Goal: Task Accomplishment & Management: Complete application form

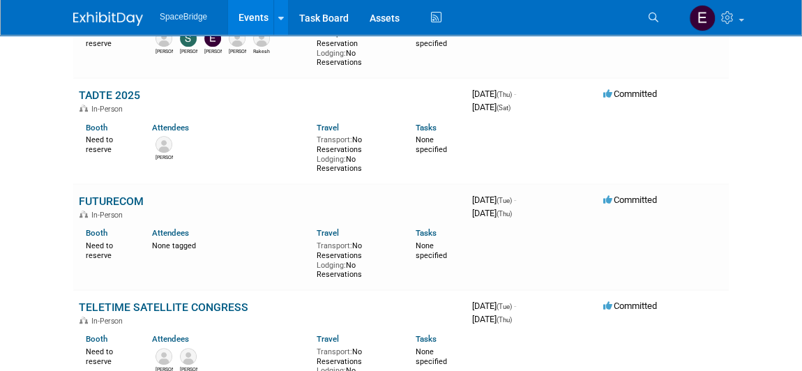
scroll to position [377, 0]
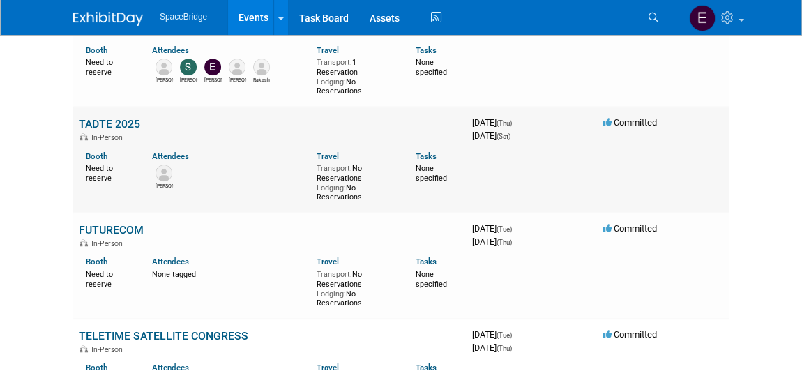
click at [108, 126] on link "TADTE 2025" at bounding box center [109, 123] width 61 height 13
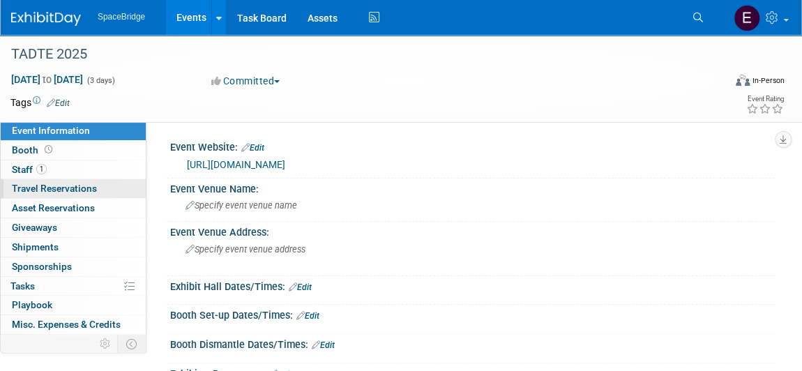
click at [55, 189] on span "Travel Reservations 0" at bounding box center [54, 188] width 85 height 11
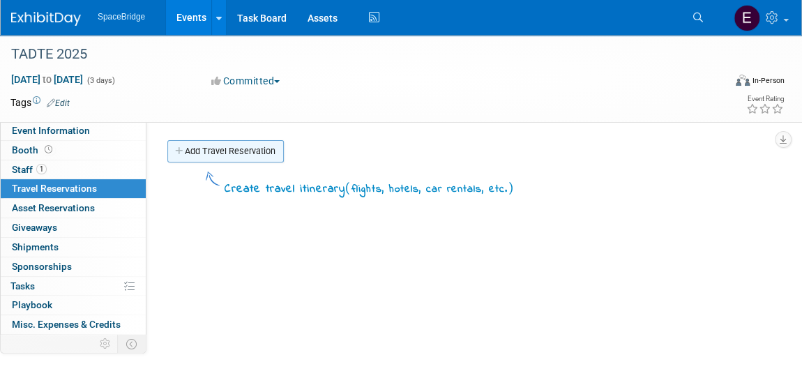
click at [257, 148] on link "Add Travel Reservation" at bounding box center [225, 151] width 117 height 22
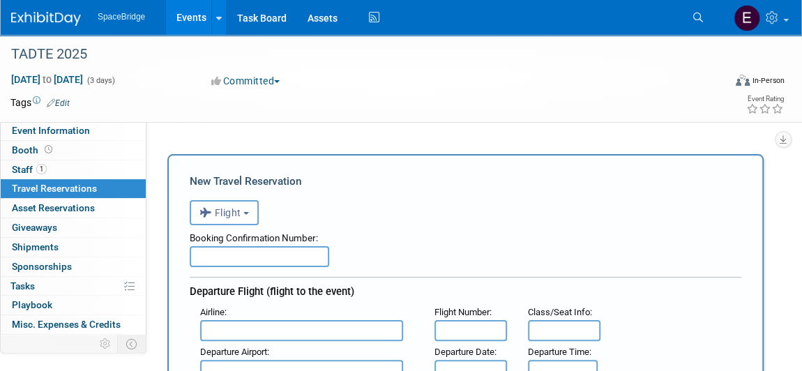
click at [296, 254] on input "text" at bounding box center [260, 256] width 140 height 21
paste input "EDWFEG"
type input "EDWFEG"
click at [255, 330] on input "text" at bounding box center [301, 330] width 203 height 21
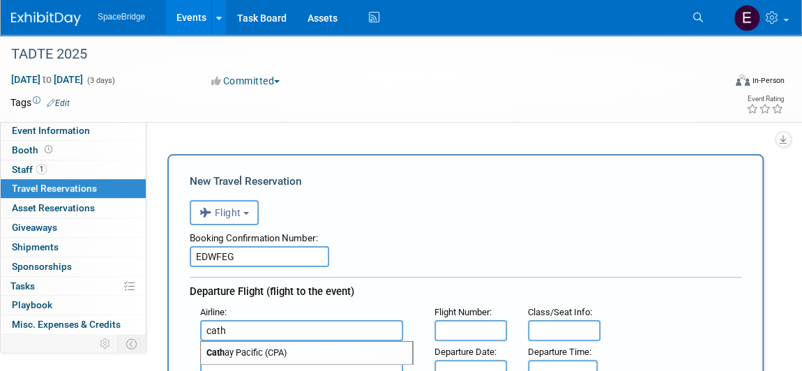
click at [266, 351] on span "Cath ay Pacific (CPA)" at bounding box center [306, 353] width 211 height 22
type input "Cathay Pacific (CPA)"
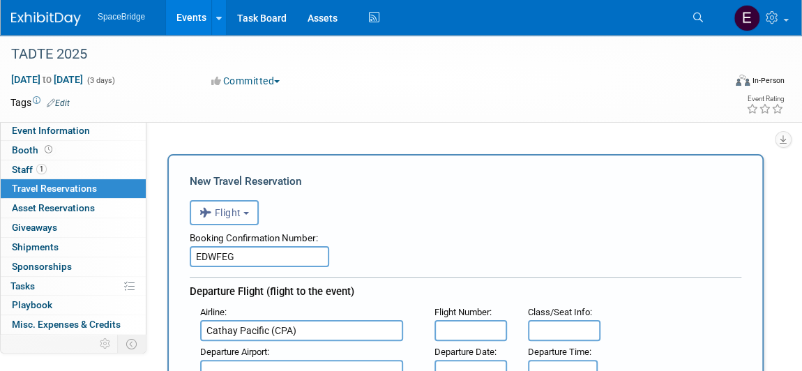
click at [467, 323] on input "text" at bounding box center [471, 330] width 73 height 21
paste input "CX466"
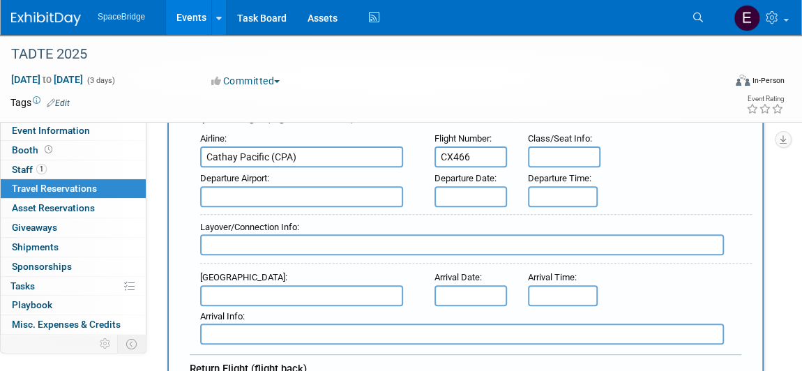
scroll to position [190, 0]
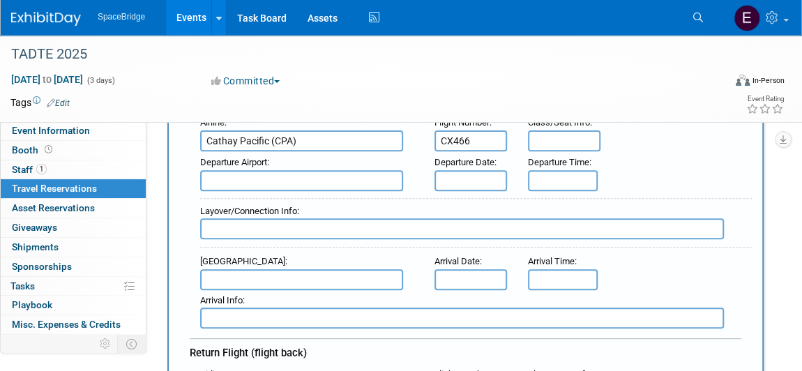
type input "CX466"
click at [276, 170] on input "text" at bounding box center [301, 180] width 203 height 21
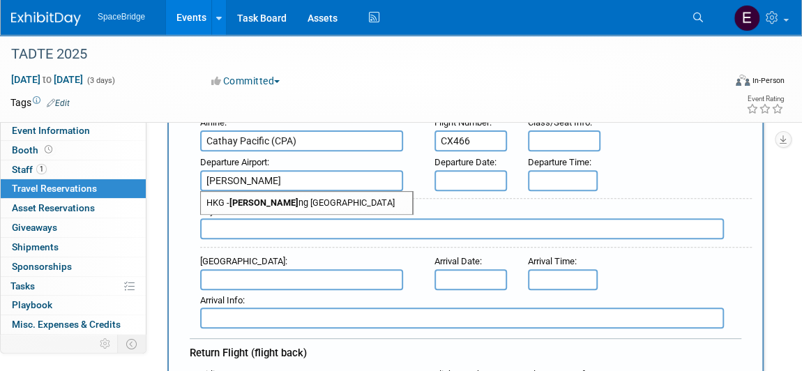
click at [322, 198] on span "HKG - Hong Ko ng International Airport" at bounding box center [306, 203] width 211 height 22
type input "HKG - Hong Kong International Airport"
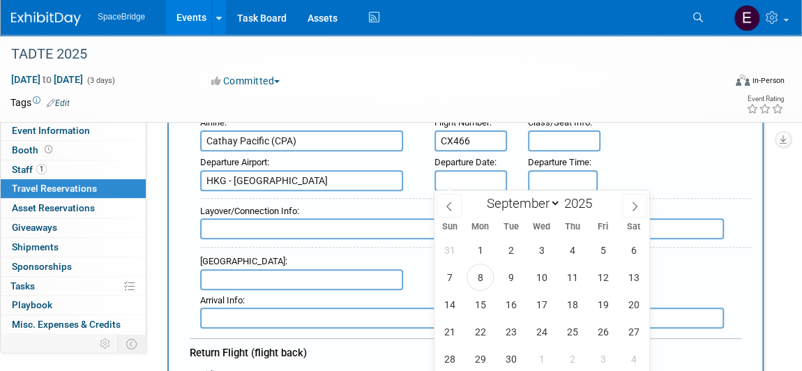
click at [460, 177] on input "text" at bounding box center [471, 180] width 73 height 21
click at [488, 305] on span "15" at bounding box center [480, 304] width 27 height 27
type input "Sep 15, 2025"
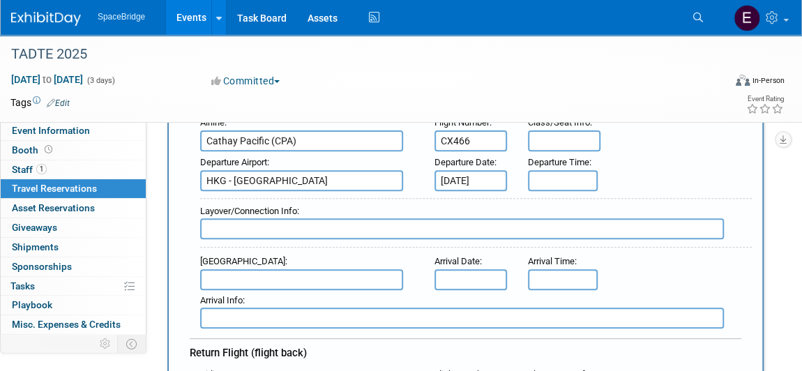
click at [297, 277] on input "text" at bounding box center [301, 279] width 203 height 21
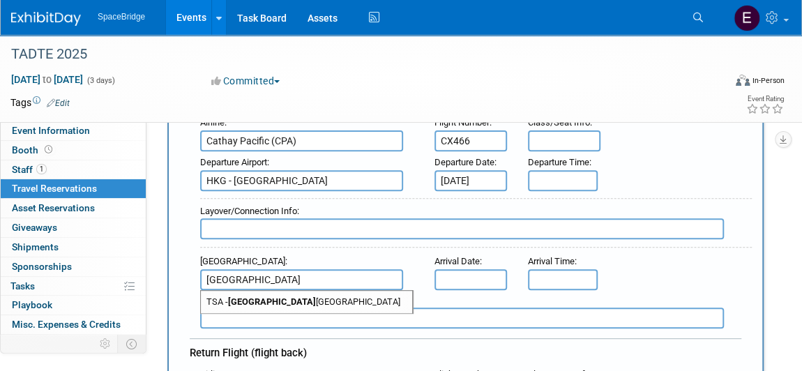
click at [318, 304] on span "TSA - Taipei Songshan Airport" at bounding box center [306, 302] width 211 height 22
type input "TSA - Taipei Songshan Airport"
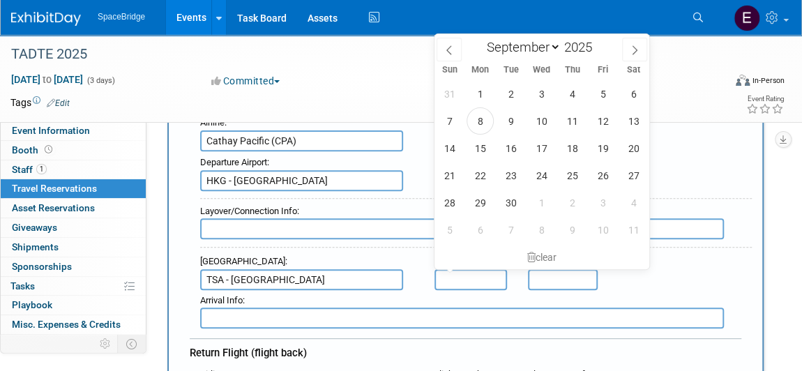
click at [472, 273] on input "text" at bounding box center [471, 279] width 73 height 21
click at [481, 144] on span "15" at bounding box center [480, 148] width 27 height 27
type input "Sep 15, 2025"
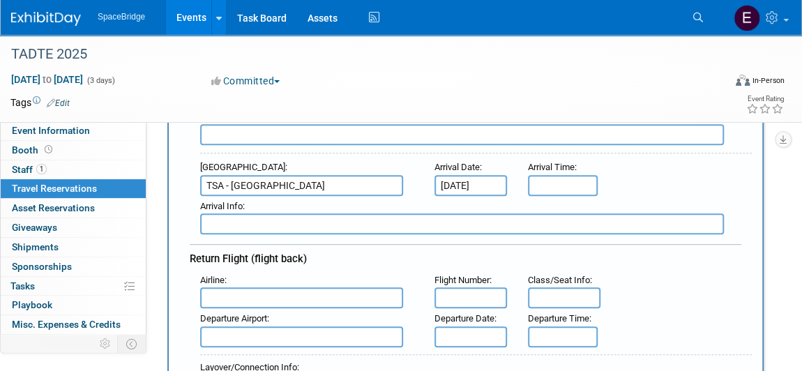
scroll to position [317, 0]
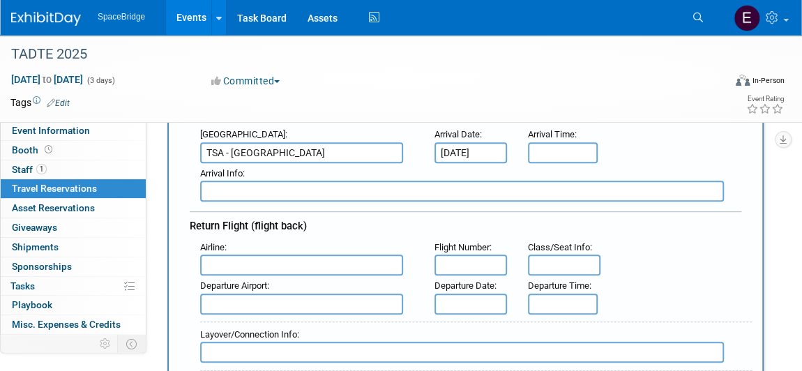
click at [289, 267] on input "text" at bounding box center [301, 265] width 203 height 21
click at [298, 286] on span "Cath ay Pacific (CPA)" at bounding box center [306, 287] width 211 height 22
type input "Cathay Pacific (CPA)"
click at [456, 257] on input "text" at bounding box center [471, 265] width 73 height 21
paste input "CX479"
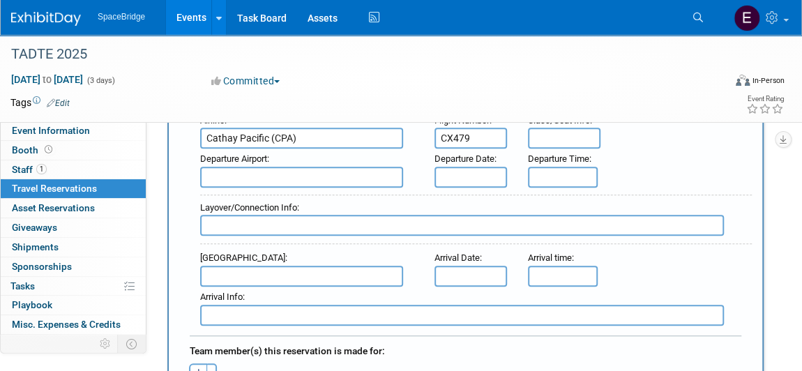
scroll to position [380, 0]
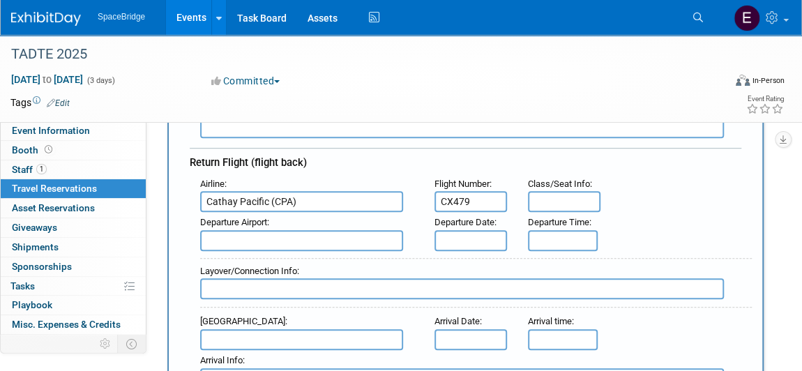
type input "CX479"
click at [292, 234] on input "text" at bounding box center [301, 240] width 203 height 21
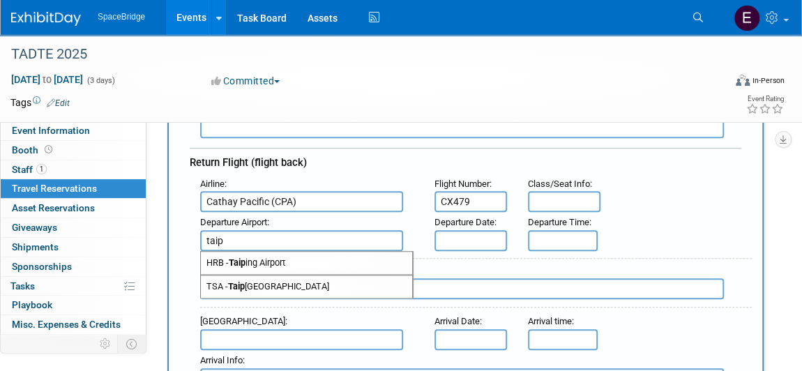
click at [293, 282] on span "TSA - Taip ei Songshan Airport" at bounding box center [306, 287] width 211 height 22
type input "TSA - Taipei Songshan Airport"
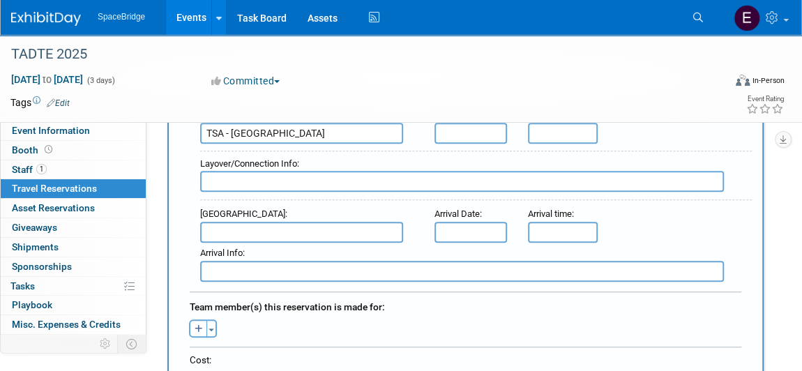
scroll to position [507, 0]
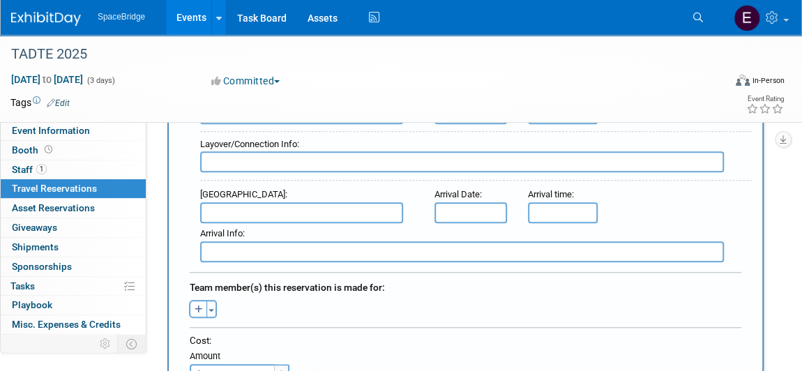
click at [274, 204] on input "text" at bounding box center [301, 212] width 203 height 21
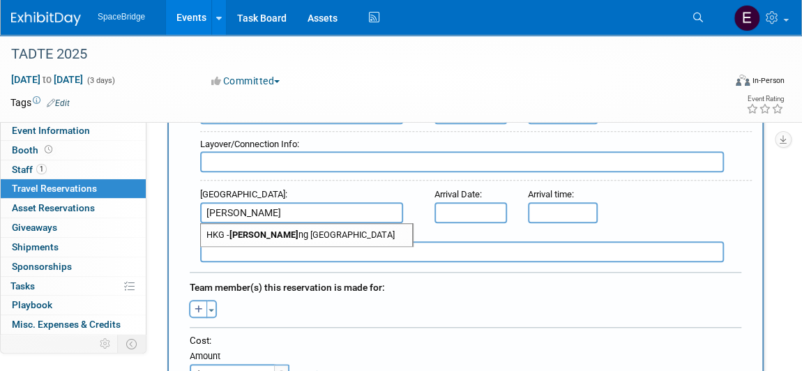
click at [362, 224] on span "HKG - Hong Ko ng International Airport" at bounding box center [306, 235] width 211 height 22
type input "HKG - Hong Kong International Airport"
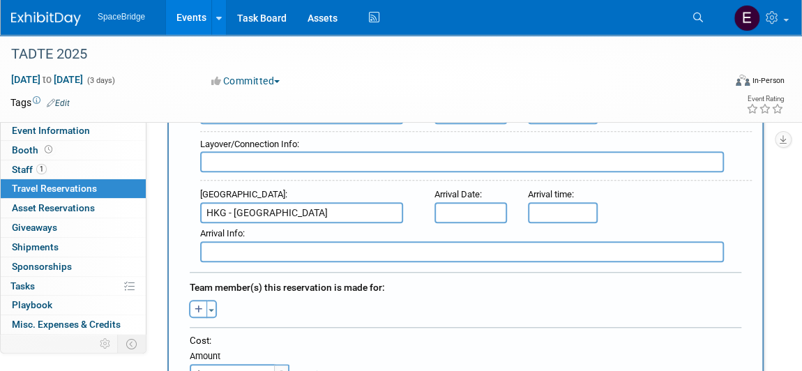
click at [449, 209] on input "text" at bounding box center [471, 212] width 73 height 21
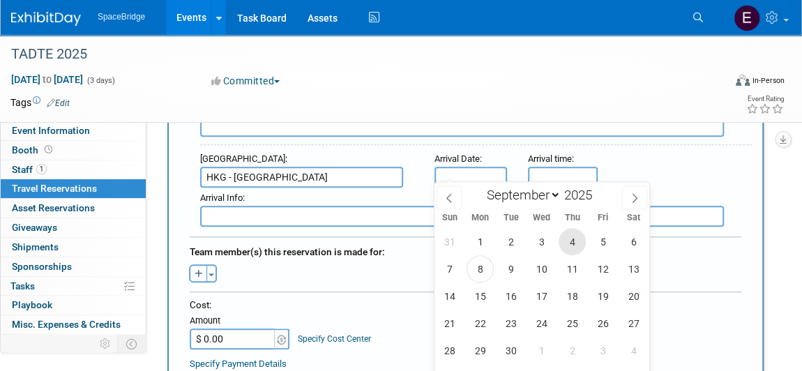
scroll to position [571, 0]
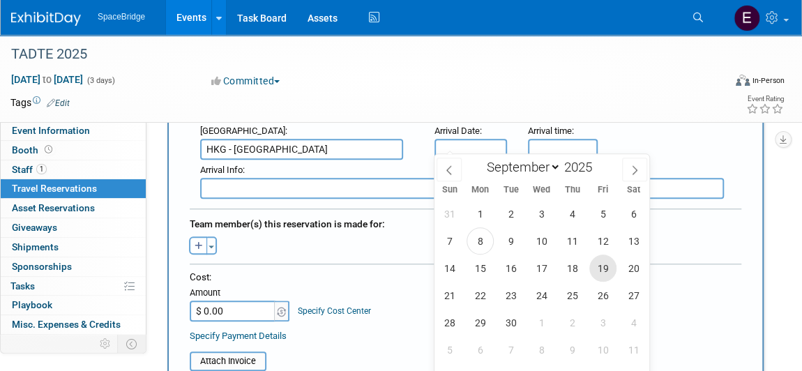
click at [604, 267] on span "19" at bounding box center [603, 268] width 27 height 27
type input "Sep 19, 2025"
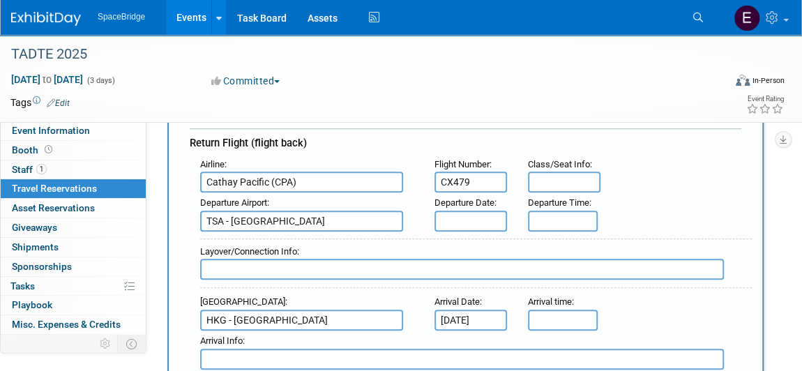
scroll to position [380, 0]
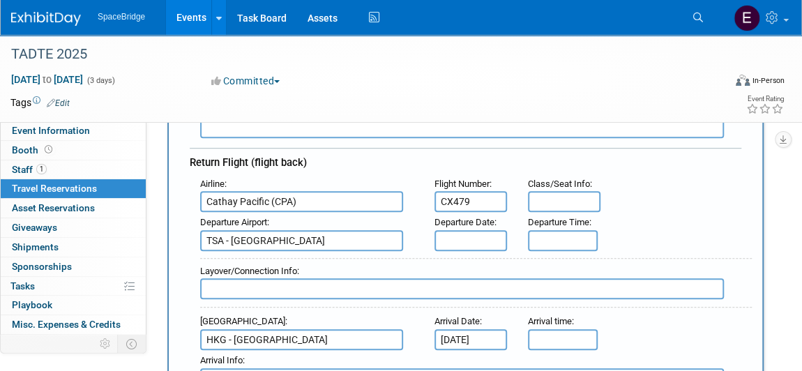
click at [485, 236] on input "text" at bounding box center [471, 240] width 73 height 21
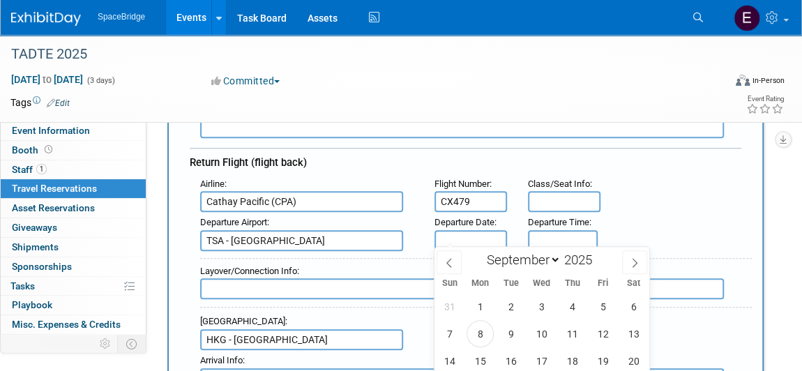
scroll to position [444, 0]
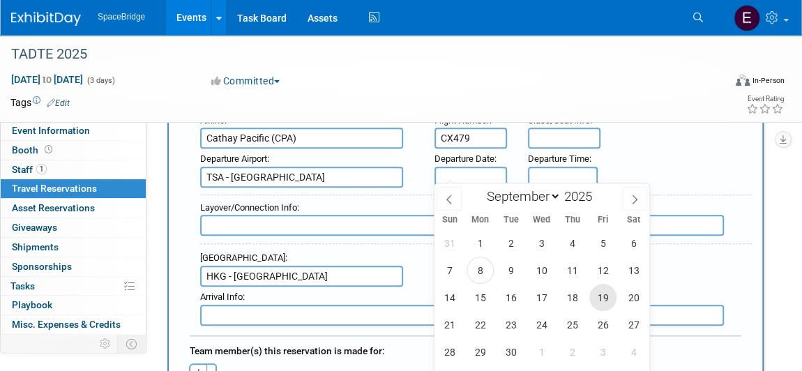
click at [601, 296] on span "19" at bounding box center [603, 297] width 27 height 27
type input "Sep 19, 2025"
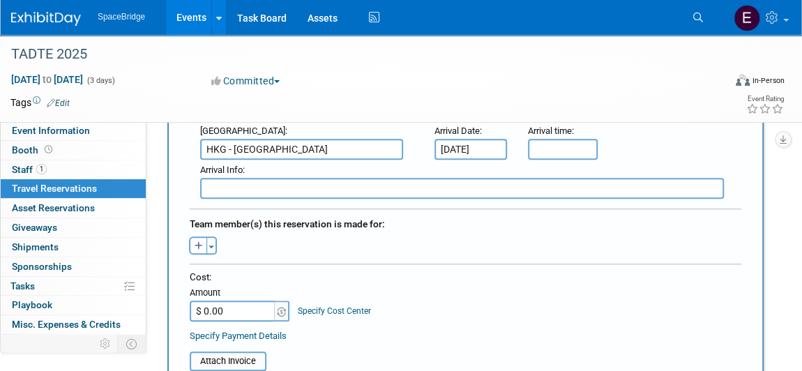
scroll to position [634, 0]
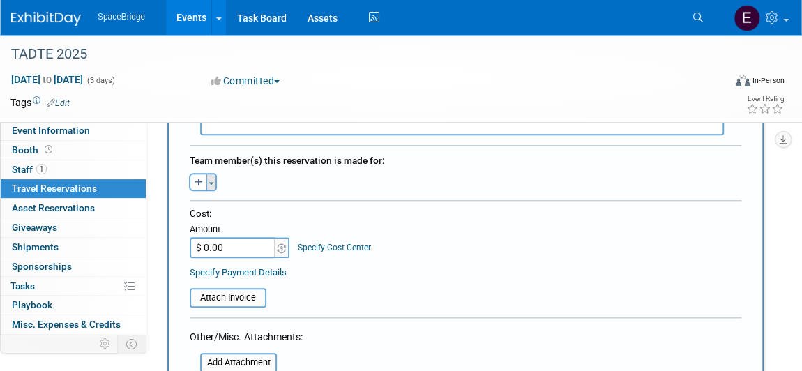
click at [209, 182] on span "button" at bounding box center [212, 183] width 6 height 3
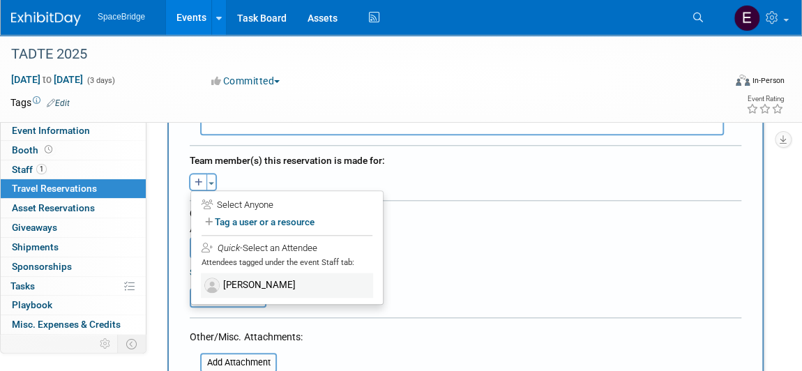
click at [262, 277] on label "Victor Yeung" at bounding box center [287, 285] width 172 height 25
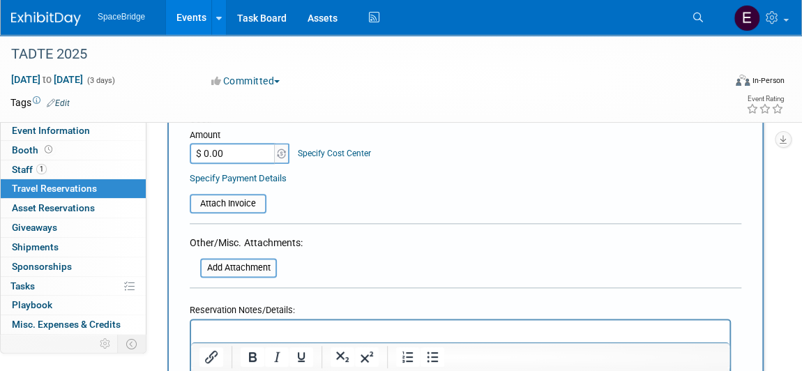
scroll to position [760, 0]
